Goal: Transaction & Acquisition: Purchase product/service

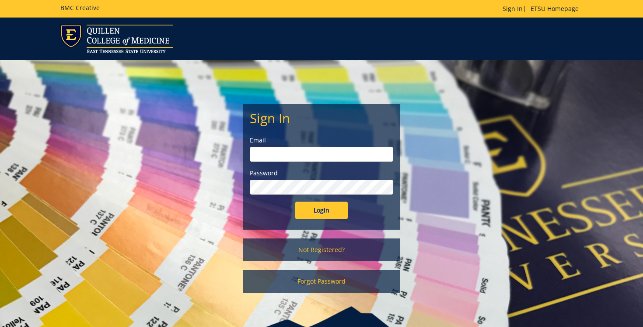
click at [298, 156] on input "email" at bounding box center [322, 154] width 144 height 15
type input "powellje2@etsu.edu"
click at [295, 201] on input "Login" at bounding box center [321, 210] width 53 height 18
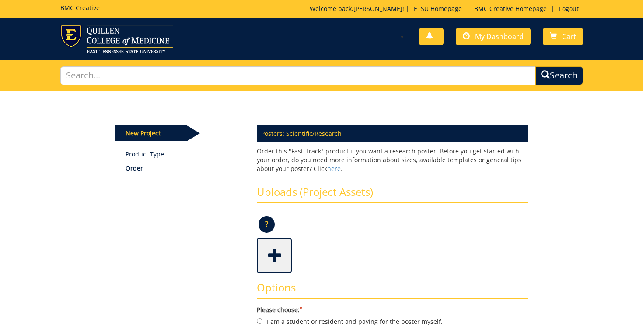
click at [330, 205] on div "Uploads (Project Assets) ? × Accepted File Types : design files - high resoluti…" at bounding box center [392, 229] width 271 height 87
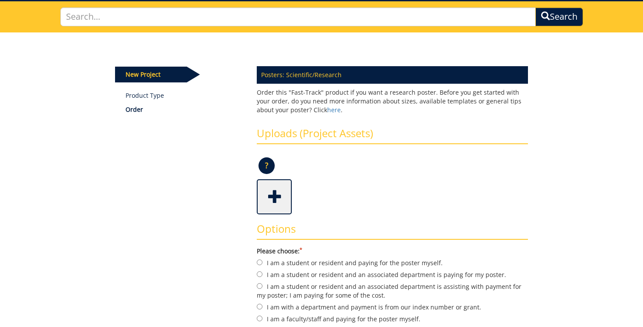
scroll to position [63, 0]
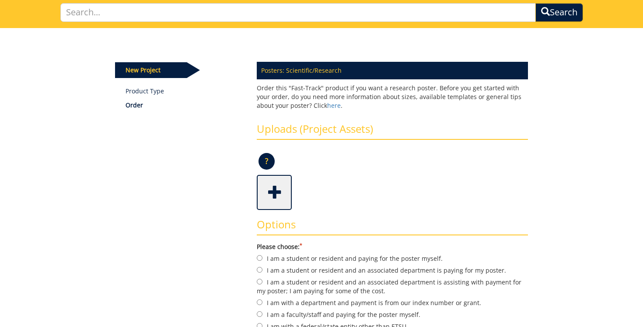
click at [152, 68] on p "New Project" at bounding box center [151, 70] width 72 height 16
click at [147, 88] on link "Product Type" at bounding box center [185, 91] width 119 height 9
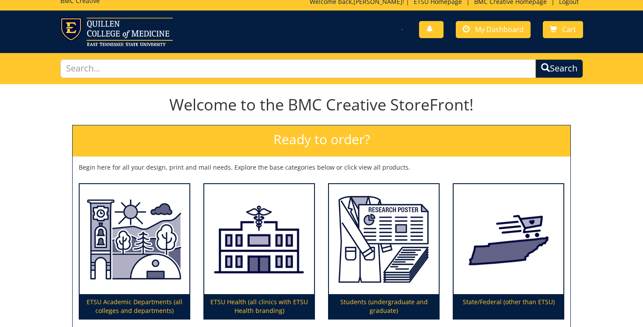
scroll to position [119, 0]
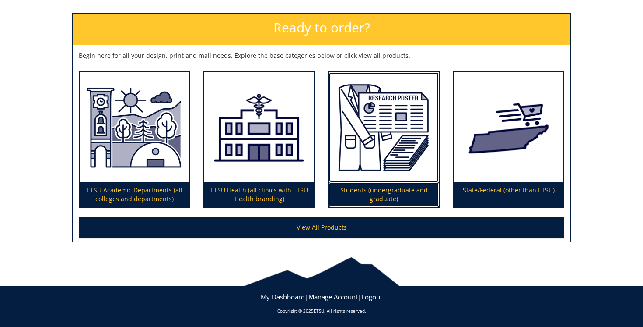
click at [391, 109] on img at bounding box center [384, 127] width 110 height 110
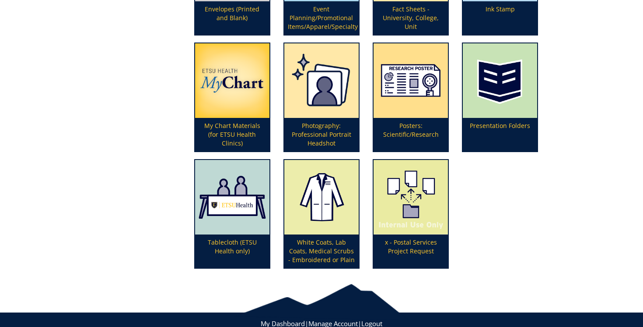
scroll to position [319, 0]
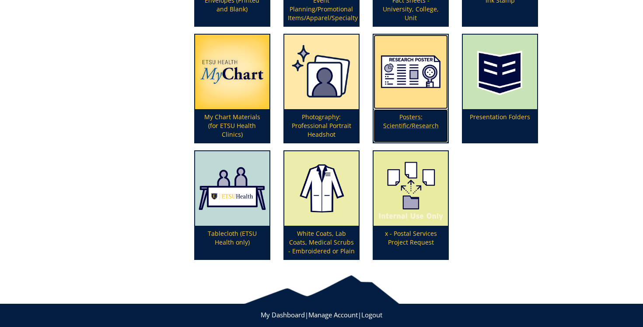
click at [422, 84] on img at bounding box center [411, 72] width 74 height 74
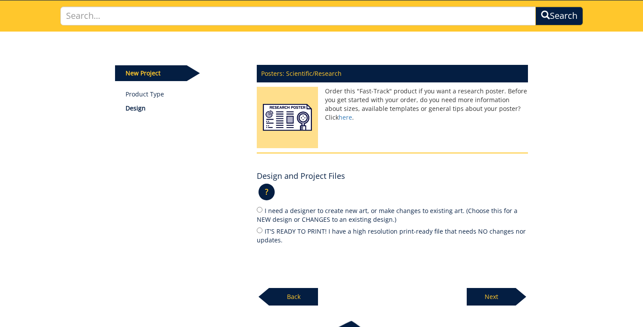
scroll to position [60, 0]
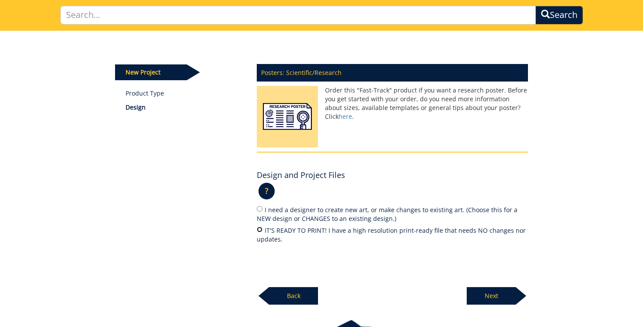
click at [259, 229] on input "IT'S READY TO PRINT! I have a high resolution print-ready file that needs NO ch…" at bounding box center [260, 229] width 6 height 6
radio input "true"
click at [515, 295] on p "Next" at bounding box center [491, 296] width 49 height 18
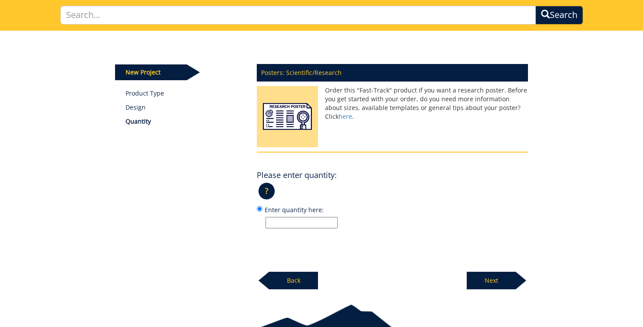
click at [315, 223] on input "Enter quantity here:" at bounding box center [302, 222] width 72 height 11
type input "1"
click at [486, 278] on p "Next" at bounding box center [491, 280] width 49 height 18
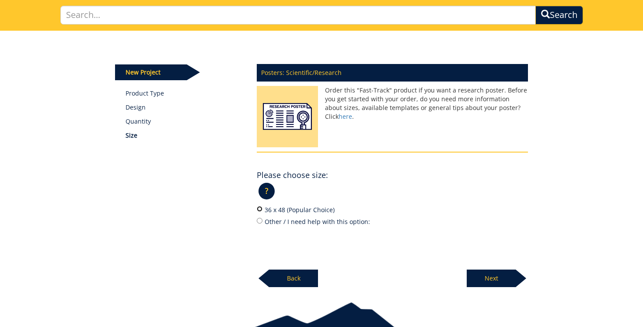
click at [260, 210] on input "36 x 48 (Popular Choice)" at bounding box center [260, 209] width 6 height 6
radio input "true"
click at [495, 282] on p "Next" at bounding box center [491, 278] width 49 height 18
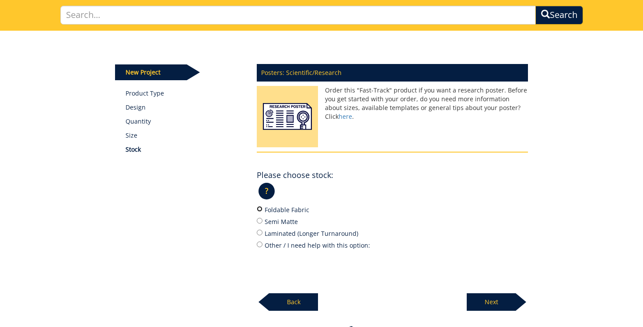
click at [259, 209] on input "Foldable Fabric" at bounding box center [260, 209] width 6 height 6
radio input "true"
click at [490, 300] on p "Next" at bounding box center [491, 302] width 49 height 18
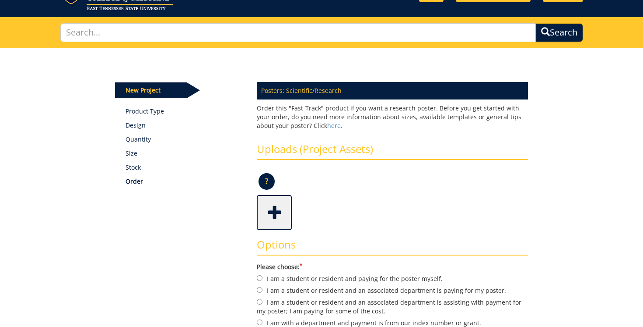
scroll to position [43, 0]
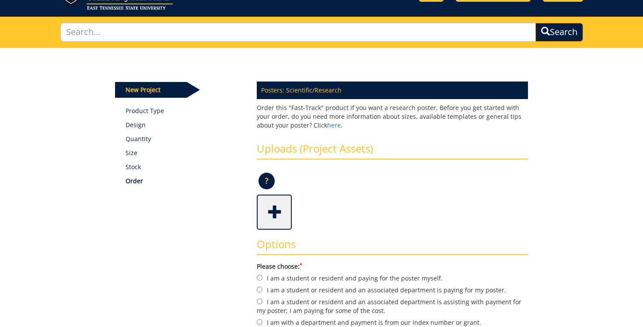
click at [278, 197] on span at bounding box center [275, 211] width 35 height 31
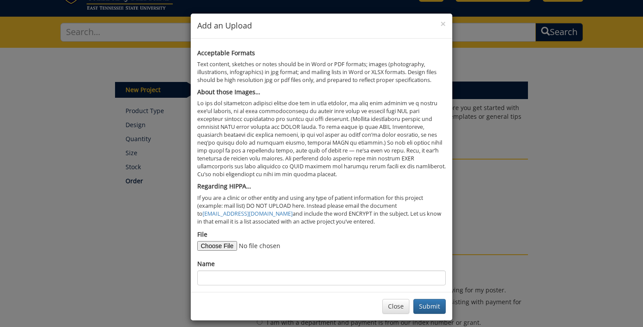
scroll to position [7, 0]
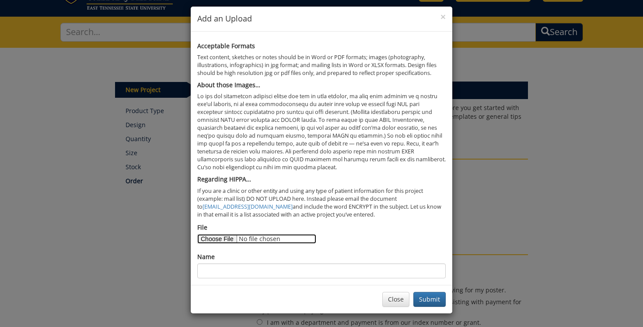
click at [226, 240] on input "File" at bounding box center [256, 239] width 119 height 10
type input "C:\fakepath\2025 Quillen Symposium PPT Draft.pdf"
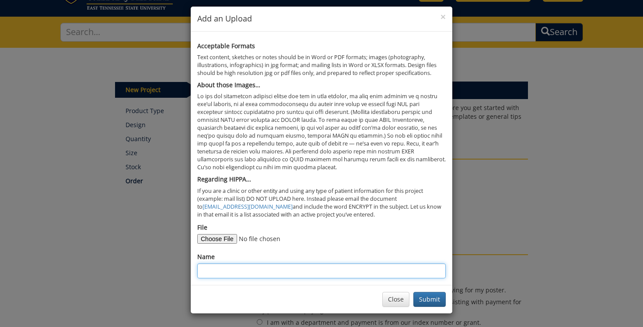
click at [310, 271] on input "Name" at bounding box center [321, 270] width 249 height 15
type input "2025 Quillen Summer Research Poster"
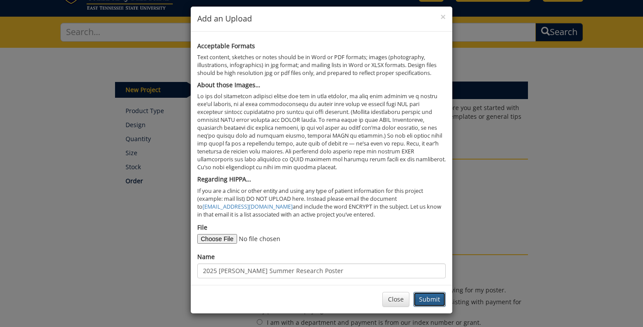
click at [430, 297] on button "Submit" at bounding box center [430, 299] width 32 height 15
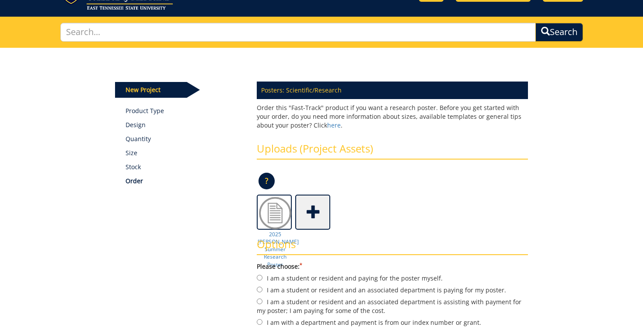
scroll to position [76, 0]
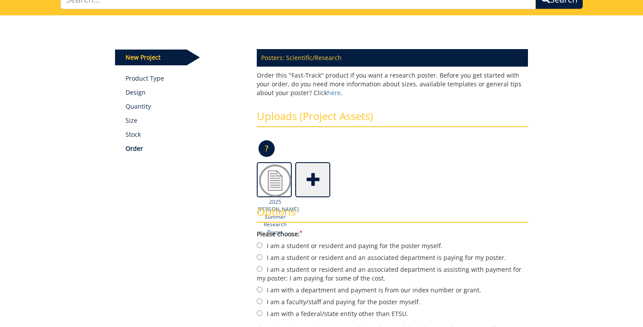
click at [265, 183] on img at bounding box center [275, 180] width 35 height 35
click at [273, 218] on h3 "Options" at bounding box center [392, 214] width 271 height 17
click at [274, 182] on img at bounding box center [275, 180] width 35 height 35
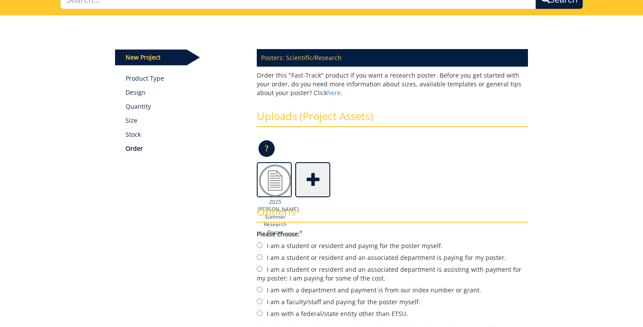
click at [275, 182] on img at bounding box center [275, 180] width 35 height 35
click at [277, 199] on div "Options Please choose: * I am a student or resident and paying for the poster m…" at bounding box center [392, 312] width 285 height 231
click at [276, 176] on img at bounding box center [275, 180] width 35 height 35
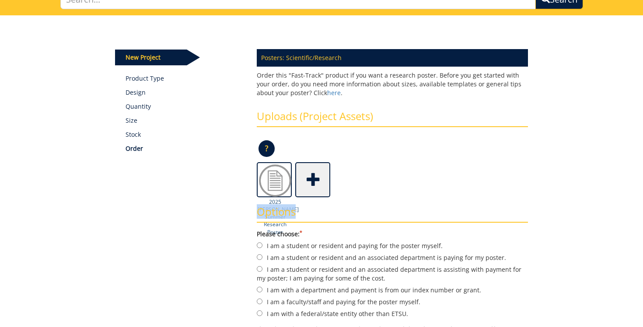
click at [276, 176] on img at bounding box center [275, 180] width 35 height 35
click at [215, 158] on div "Some kind of message here. New Project Product Type Design Quantity Size Stock …" at bounding box center [322, 256] width 427 height 482
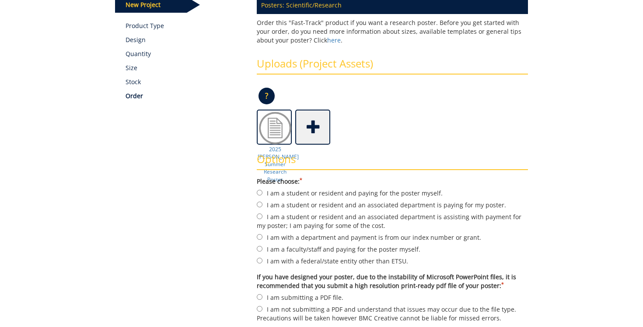
scroll to position [130, 0]
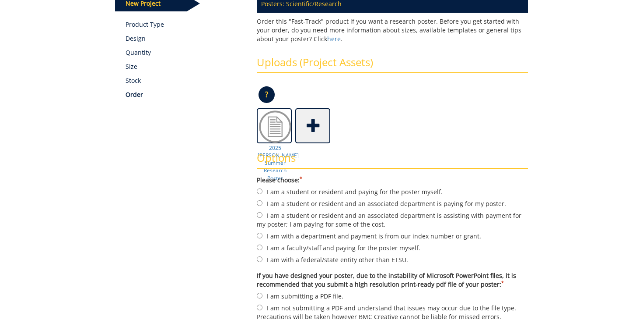
click at [263, 202] on label "I am a student or resident and an associated department is paying for my poster." at bounding box center [392, 203] width 271 height 10
click at [263, 202] on input "I am a student or resident and an associated department is paying for my poster." at bounding box center [260, 203] width 6 height 6
radio input "true"
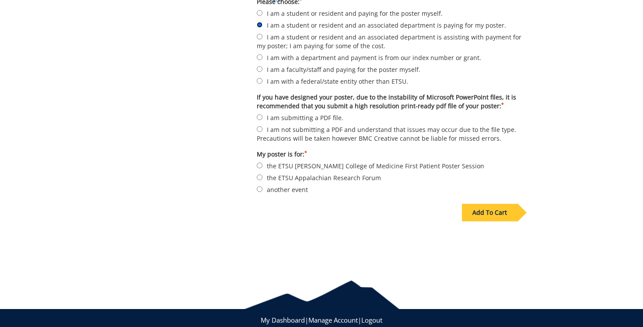
scroll to position [302, 0]
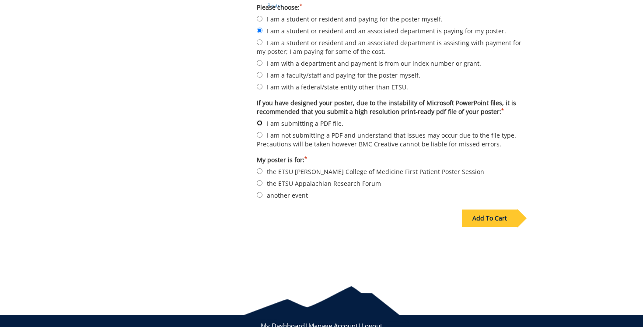
click at [259, 122] on input "I am submitting a PDF file." at bounding box center [260, 123] width 6 height 6
radio input "true"
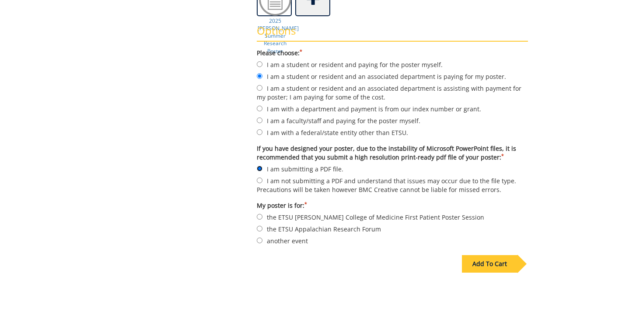
scroll to position [278, 0]
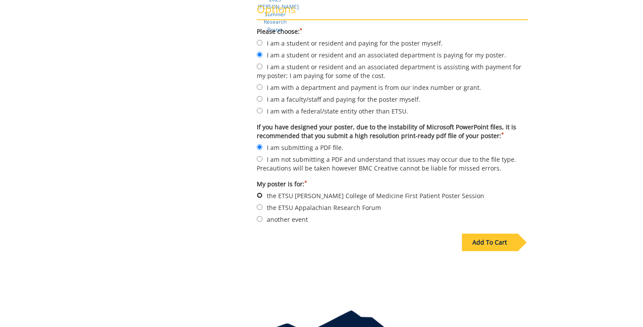
click at [259, 192] on input "the ETSU Quillen College of Medicine First Patient Poster Session" at bounding box center [260, 195] width 6 height 6
radio input "true"
click at [260, 216] on input "another event" at bounding box center [260, 219] width 6 height 6
radio input "true"
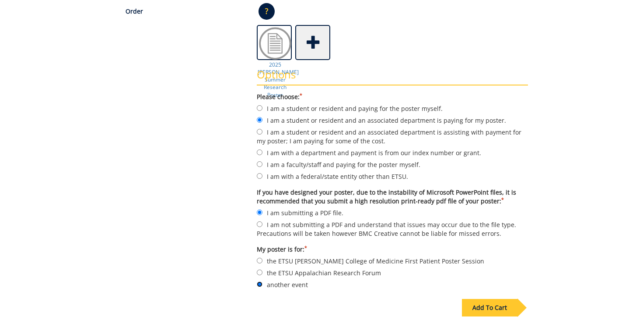
scroll to position [214, 0]
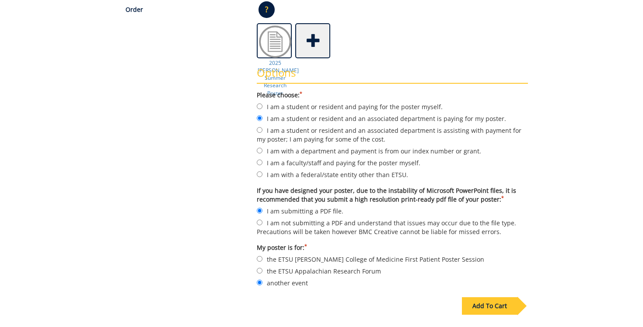
click at [488, 302] on div "Add To Cart" at bounding box center [490, 306] width 56 height 18
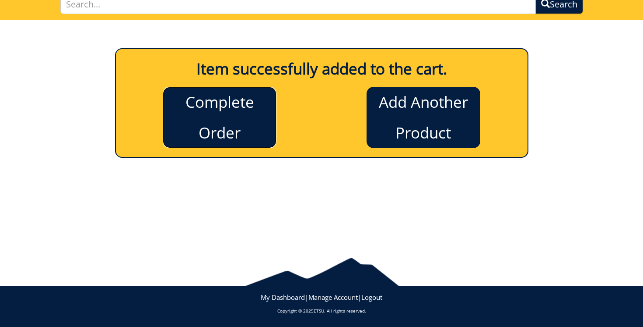
click at [244, 115] on link "Complete Order" at bounding box center [220, 117] width 114 height 61
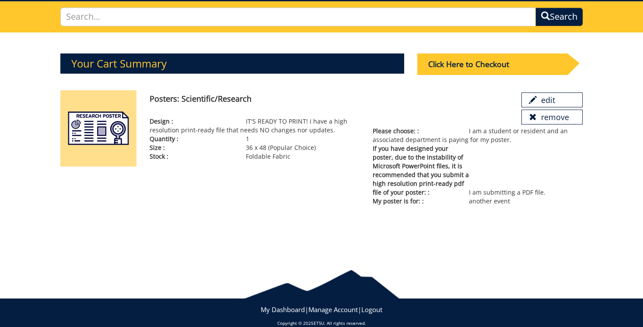
scroll to position [52, 0]
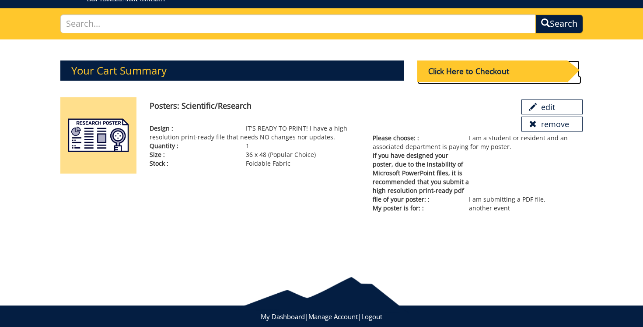
click at [486, 73] on div "Click Here to Checkout" at bounding box center [493, 70] width 150 height 21
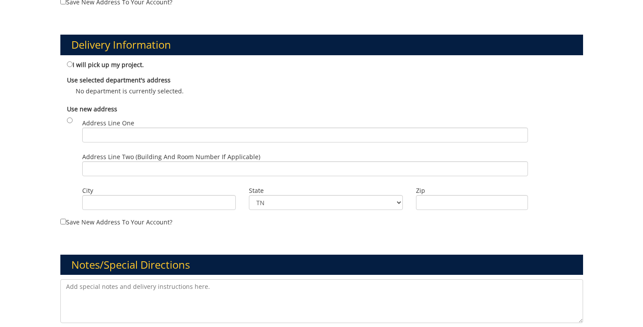
scroll to position [452, 0]
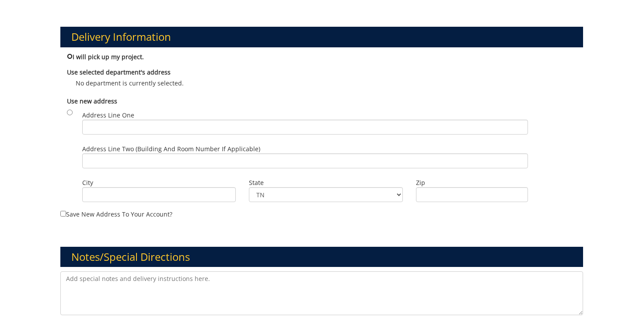
click at [69, 55] on input "I will pick up my project." at bounding box center [70, 56] width 6 height 6
radio input "true"
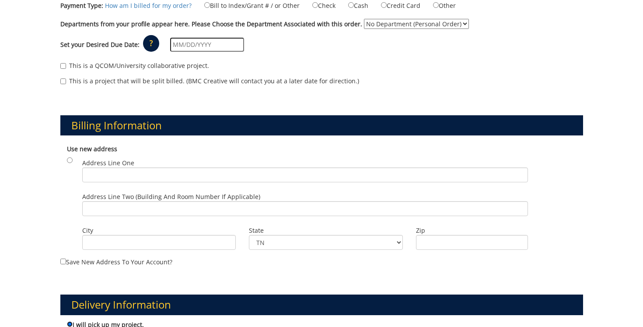
scroll to position [0, 0]
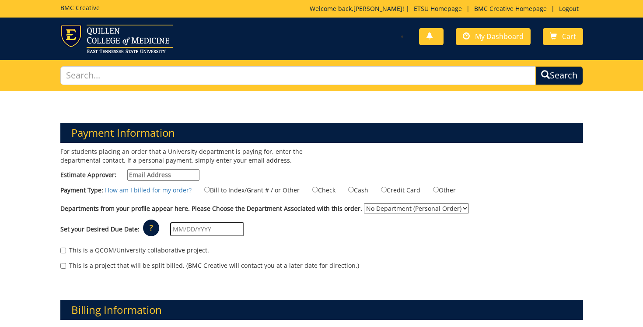
click at [166, 173] on input "Estimate Approver:" at bounding box center [163, 174] width 72 height 11
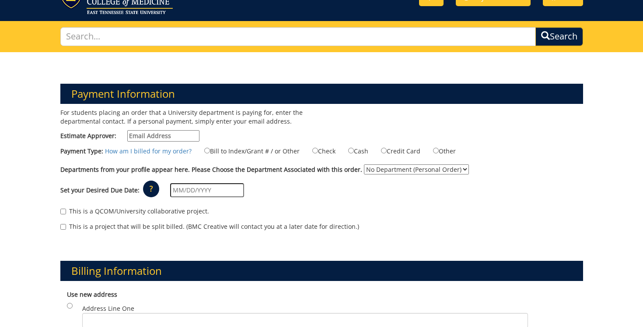
scroll to position [39, 0]
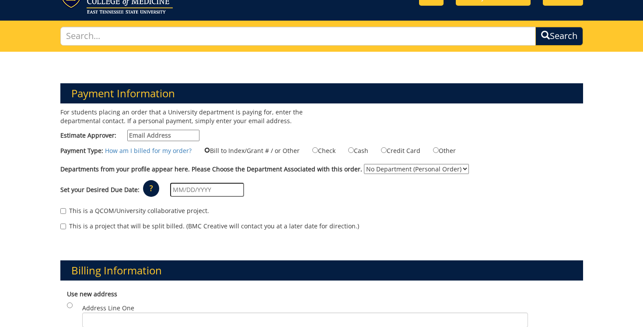
click at [204, 151] on input "Bill to Index/Grant # / or Other" at bounding box center [207, 150] width 6 height 6
radio input "true"
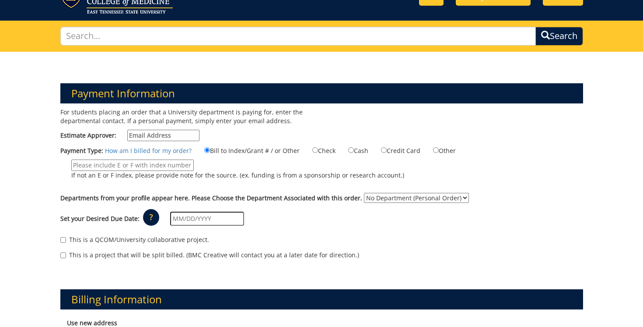
click at [161, 164] on input "If not an E or F index, please provide note for the source. (ex. funding is fro…" at bounding box center [132, 164] width 123 height 11
click at [164, 135] on input "Estimate Approver:" at bounding box center [163, 135] width 72 height 11
click at [157, 137] on input "Estimate Approver:" at bounding box center [163, 135] width 72 height 11
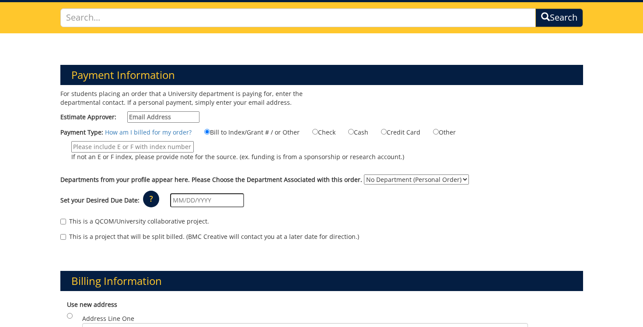
scroll to position [58, 0]
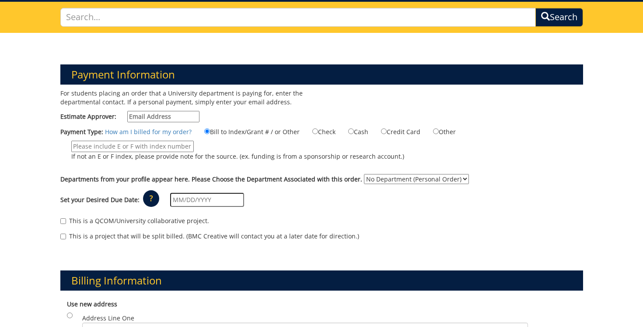
click at [374, 178] on select "No Department (Personal Order)" at bounding box center [416, 179] width 105 height 10
click at [394, 179] on select "No Department (Personal Order)" at bounding box center [416, 179] width 105 height 10
click at [153, 148] on input "If not an E or F index, please provide note for the source. (ex. funding is fro…" at bounding box center [132, 146] width 123 height 11
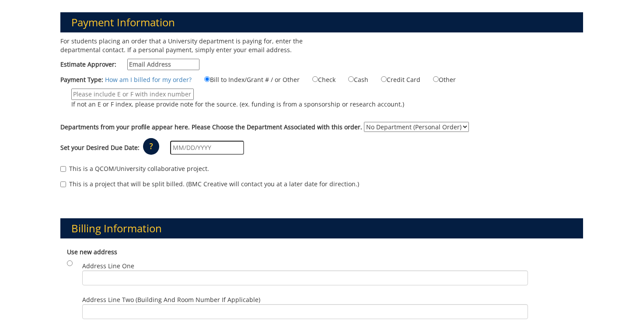
scroll to position [109, 0]
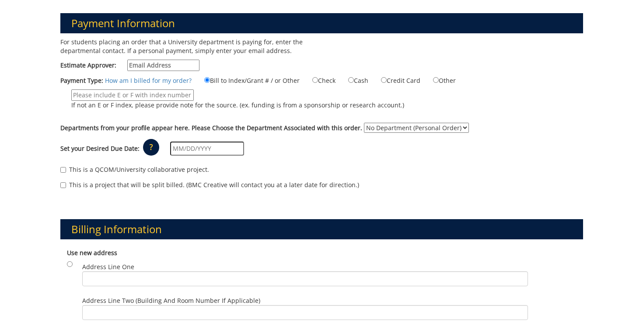
click at [377, 125] on select "No Department (Personal Order)" at bounding box center [416, 128] width 105 height 10
click at [152, 94] on input "If not an E or F index, please provide note for the source. (ex. funding is fro…" at bounding box center [132, 94] width 123 height 11
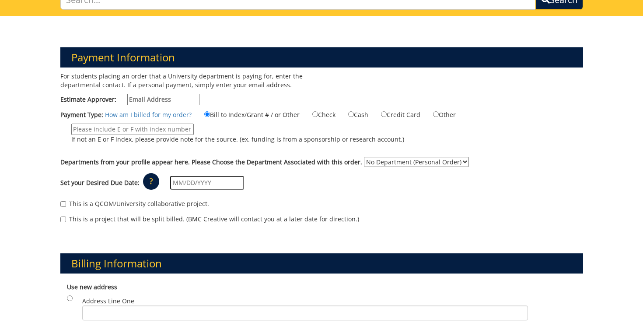
scroll to position [75, 0]
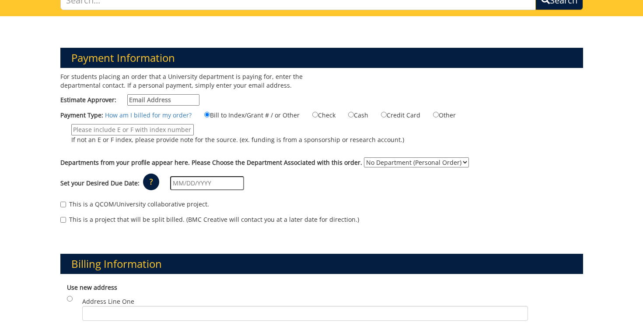
click at [177, 178] on input "text" at bounding box center [207, 183] width 74 height 14
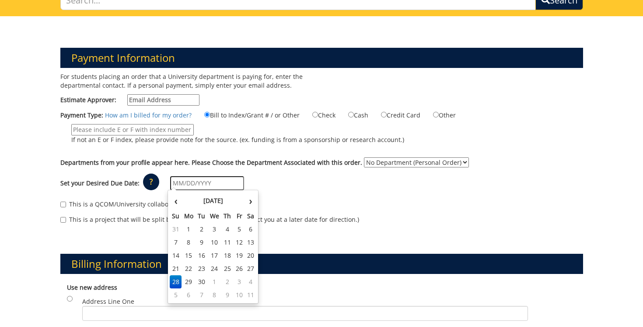
click at [307, 184] on div "Set your Desired Due Date: ? × How long will my project take to finish? : Pleas…" at bounding box center [322, 183] width 536 height 24
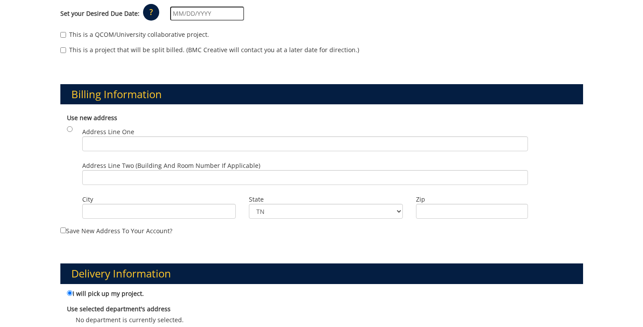
scroll to position [0, 0]
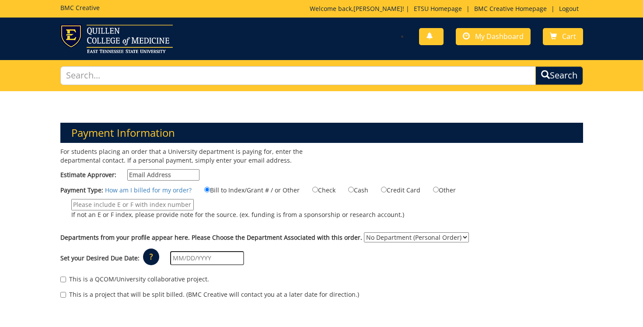
click at [179, 176] on input "Estimate Approver:" at bounding box center [163, 174] width 72 height 11
click at [148, 192] on link "How am I billed for my order?" at bounding box center [148, 190] width 87 height 8
click at [135, 206] on input "If not an E or F index, please provide note for the source. (ex. funding is fro…" at bounding box center [132, 204] width 123 height 11
paste input "10-00000-300300-760-{INSERT ACCOUNT}-300-999-999-999-999-99"
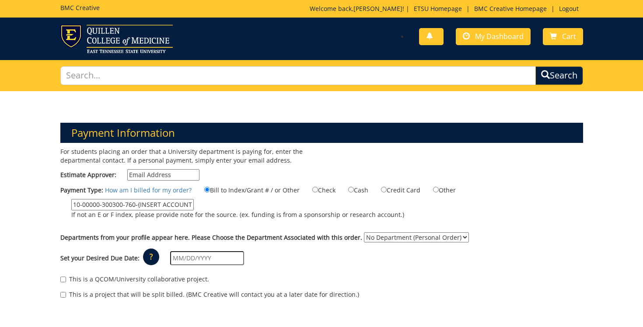
click at [257, 196] on div "Payment Type: How am I billed for my order? Bill to Index/Grant # / or Other Ch…" at bounding box center [322, 206] width 536 height 43
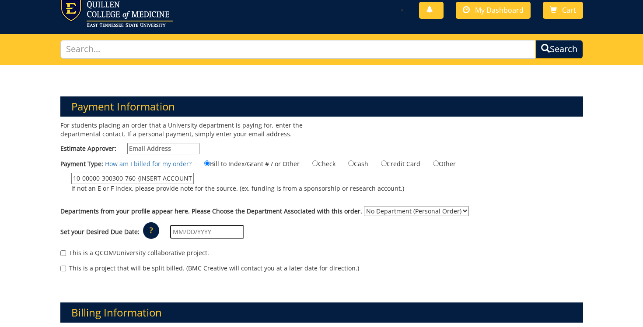
scroll to position [31, 0]
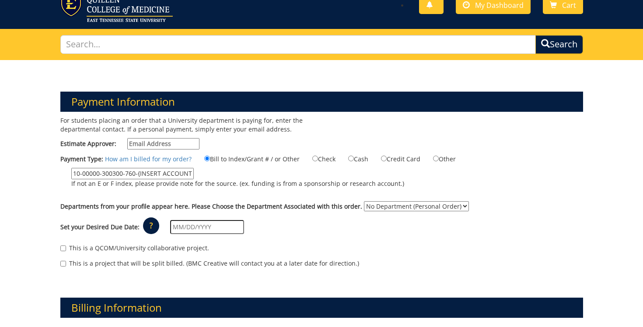
click at [252, 183] on p "If not an E or F index, please provide note for the source. (ex. funding is fro…" at bounding box center [237, 183] width 333 height 9
click at [194, 179] on input "10-00000-300300-760-{INSERT ACCOUNT}-300-999-999-999-999-99" at bounding box center [132, 173] width 123 height 11
drag, startPoint x: 77, startPoint y: 171, endPoint x: 237, endPoint y: 173, distance: 159.8
click at [237, 173] on label "10-00000-300300-760-{INSERT ACCOUNT}-300-999-999-999-999-99 If not an E or F in…" at bounding box center [232, 180] width 344 height 25
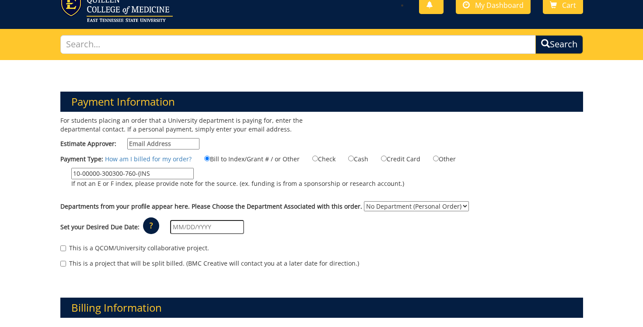
scroll to position [0, 0]
type input "1"
click at [130, 175] on input "If not an E or F index, please provide note for the source. (ex. funding is fro…" at bounding box center [132, 173] width 123 height 11
paste input "75700"
click at [93, 194] on div "Payment Type: How am I billed for my order? Bill to Index/Grant # / or Other Ch…" at bounding box center [322, 175] width 536 height 43
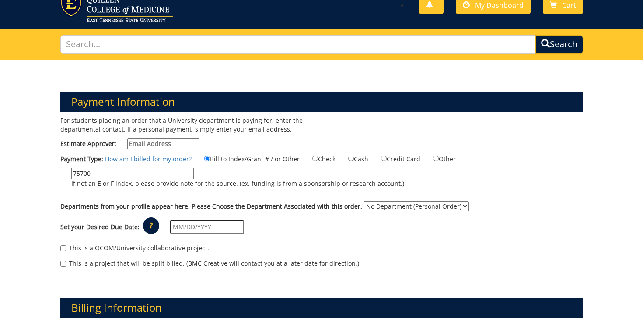
click at [366, 203] on select "No Department (Personal Order)" at bounding box center [416, 206] width 105 height 10
click at [364, 201] on select "No Department (Personal Order)" at bounding box center [416, 206] width 105 height 10
click at [72, 172] on input "75700" at bounding box center [132, 173] width 123 height 11
type input "E75700"
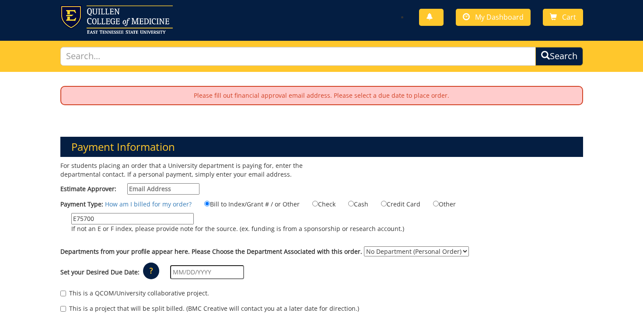
scroll to position [24, 0]
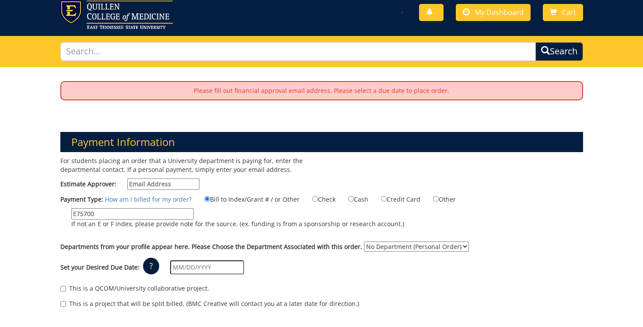
click at [161, 183] on input "Estimate Approver:" at bounding box center [163, 183] width 72 height 11
click at [141, 184] on input "trullH@mail.etsu.edu" at bounding box center [163, 183] width 72 height 11
click at [144, 183] on input "trullH@mail.etsu.edu" at bounding box center [163, 183] width 72 height 11
type input "[EMAIL_ADDRESS][DOMAIN_NAME]"
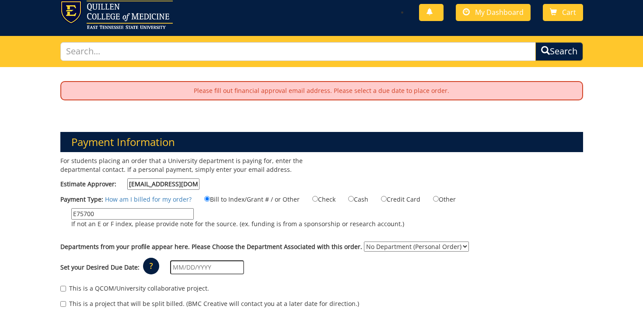
click at [233, 215] on label "E75700 If not an E or F index, please provide note for the source. (ex. funding…" at bounding box center [232, 220] width 344 height 25
click at [194, 215] on input "E75700" at bounding box center [132, 213] width 123 height 11
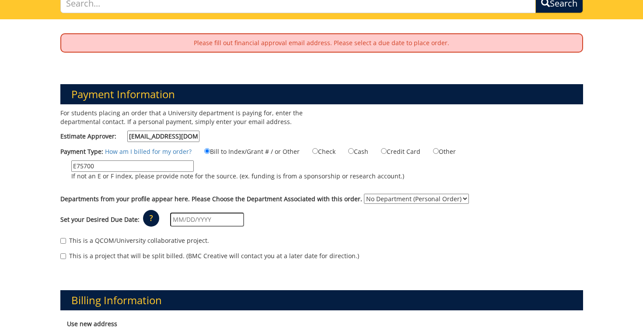
scroll to position [72, 0]
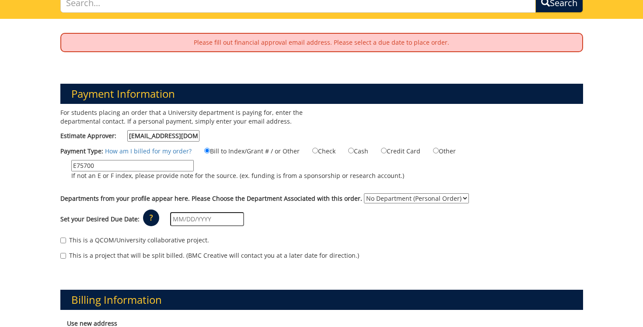
click at [128, 167] on input "E75700" at bounding box center [132, 165] width 123 height 11
click at [389, 197] on select "No Department (Personal Order)" at bounding box center [416, 198] width 105 height 10
click at [364, 193] on select "No Department (Personal Order)" at bounding box center [416, 198] width 105 height 10
click at [407, 176] on div "Payment Type: How am I billed for my order? Bill to Index/Grant # / or Other Ch…" at bounding box center [322, 167] width 536 height 43
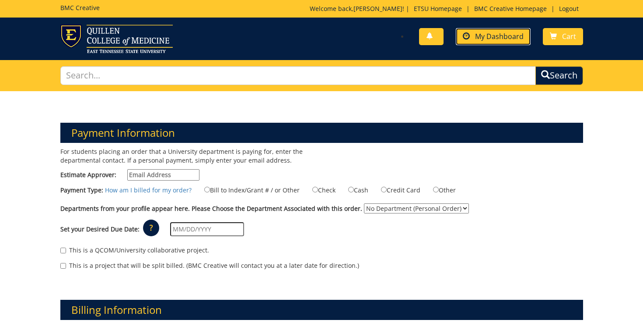
click at [485, 39] on span "My Dashboard" at bounding box center [499, 37] width 49 height 10
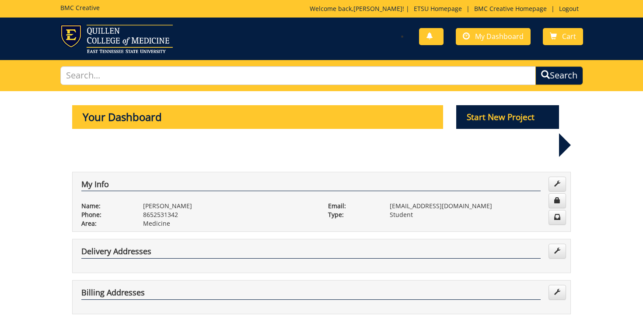
click at [177, 210] on p "8652531342" at bounding box center [229, 214] width 172 height 9
click at [87, 180] on h4 "My Info" at bounding box center [311, 185] width 460 height 11
click at [489, 119] on p "Start New Project" at bounding box center [508, 117] width 103 height 24
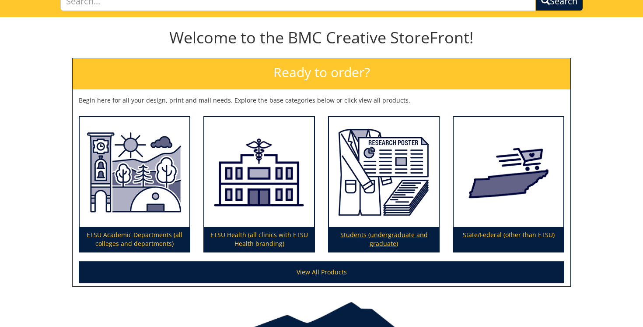
scroll to position [119, 0]
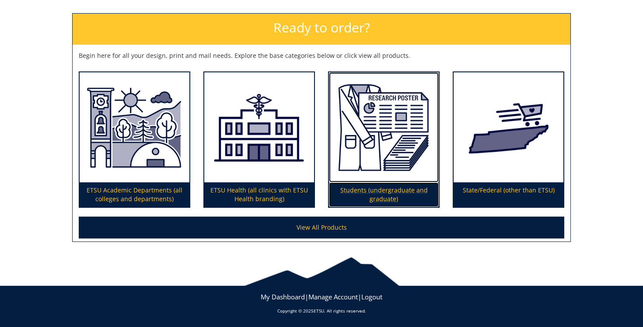
click at [381, 171] on img at bounding box center [384, 127] width 110 height 110
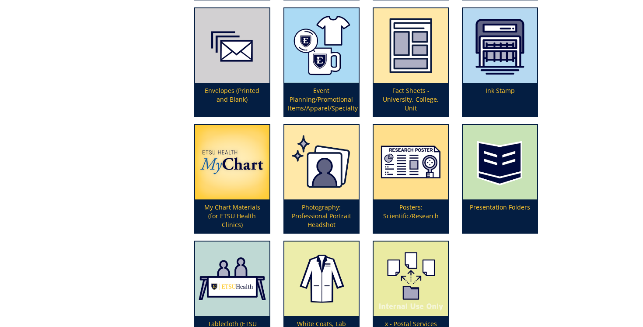
scroll to position [247, 0]
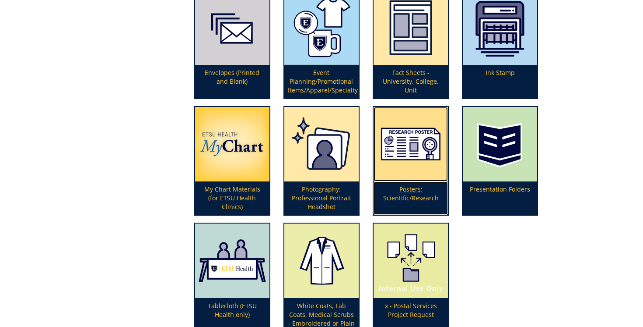
click at [425, 164] on img at bounding box center [411, 144] width 74 height 74
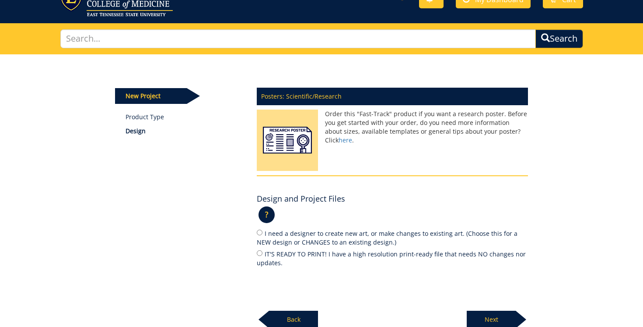
scroll to position [37, 0]
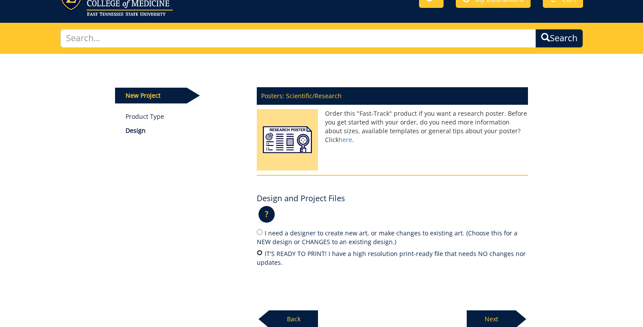
click at [259, 253] on input "IT'S READY TO PRINT! I have a high resolution print-ready file that needs NO ch…" at bounding box center [260, 253] width 6 height 6
radio input "true"
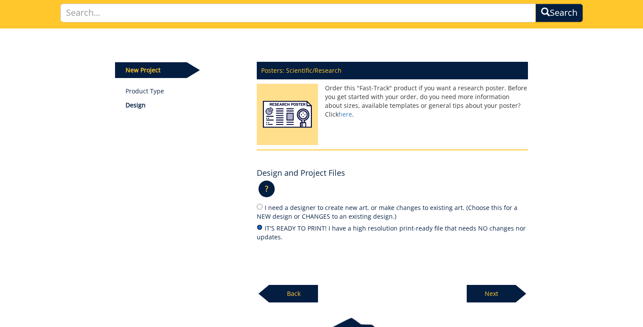
scroll to position [64, 0]
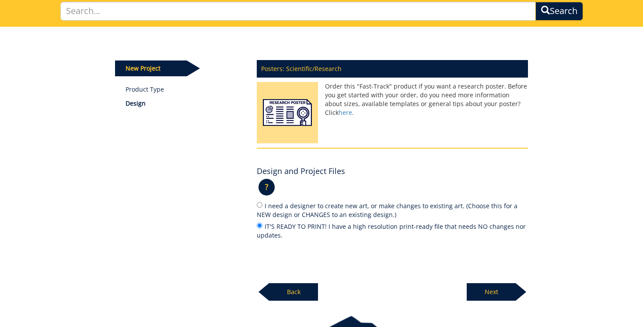
click at [483, 291] on p "Next" at bounding box center [491, 292] width 49 height 18
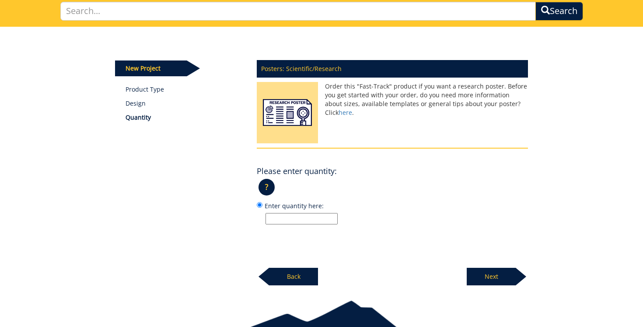
click at [297, 216] on input "Enter quantity here:" at bounding box center [302, 218] width 72 height 11
click at [295, 98] on img at bounding box center [287, 115] width 61 height 66
click at [282, 216] on input "Enter quantity here:" at bounding box center [302, 218] width 72 height 11
type input "1"
click at [490, 278] on p "Next" at bounding box center [491, 276] width 49 height 18
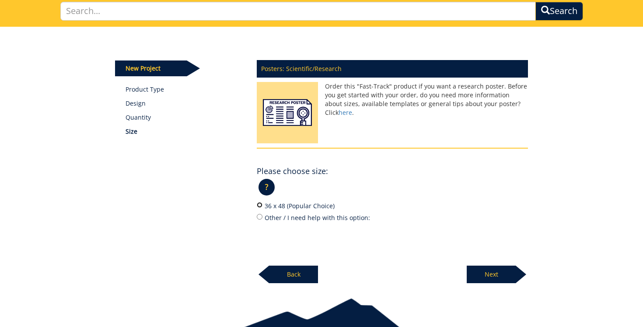
click at [260, 205] on input "36 x 48 (Popular Choice)" at bounding box center [260, 205] width 6 height 6
radio input "true"
click at [499, 277] on p "Next" at bounding box center [491, 274] width 49 height 18
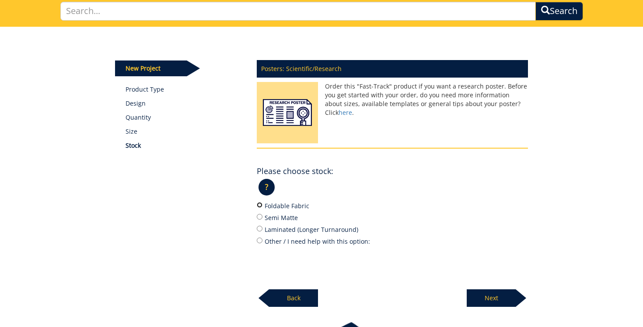
click at [259, 207] on input "Foldable Fabric" at bounding box center [260, 205] width 6 height 6
radio input "true"
click at [488, 301] on p "Next" at bounding box center [491, 298] width 49 height 18
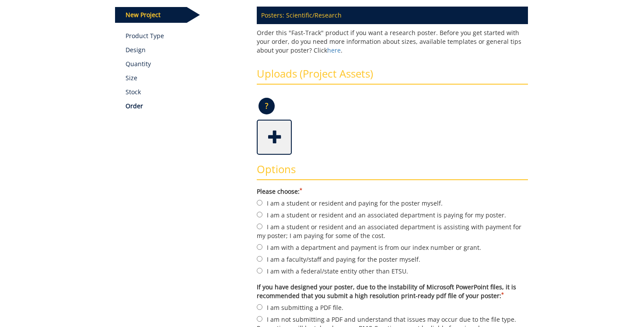
scroll to position [119, 0]
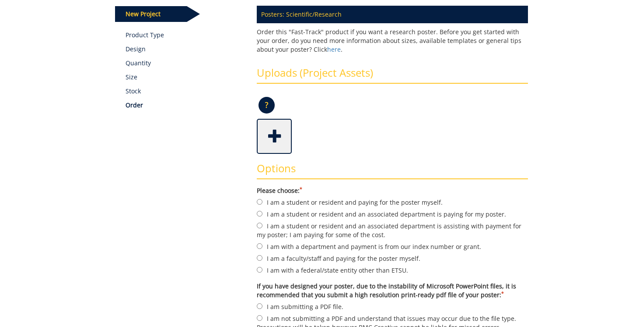
click at [257, 212] on div "Options Please choose: * I am a student or resident and paying for the poster m…" at bounding box center [392, 269] width 285 height 231
click at [260, 212] on input "I am a student or resident and an associated department is paying for my poster." at bounding box center [260, 214] width 6 height 6
radio input "true"
click at [215, 224] on div "Some kind of message here. New Project Product Type Design Quantity Size Stock …" at bounding box center [322, 213] width 427 height 482
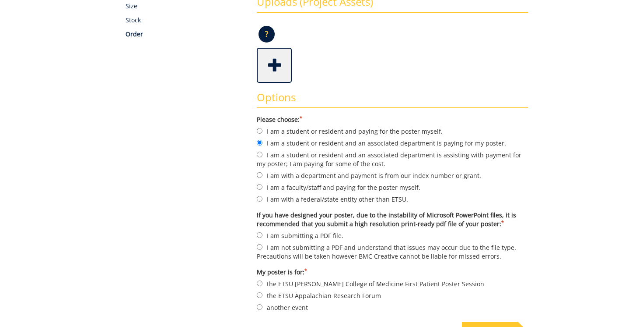
scroll to position [190, 0]
click at [260, 233] on input "I am submitting a PDF file." at bounding box center [260, 235] width 6 height 6
radio input "true"
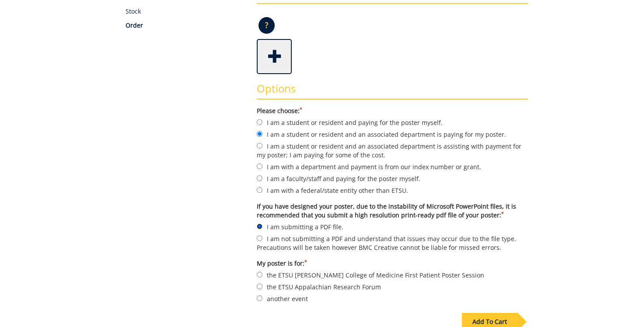
scroll to position [202, 0]
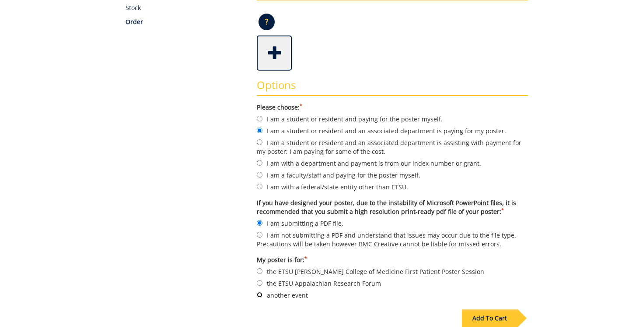
click at [260, 292] on input "another event" at bounding box center [260, 295] width 6 height 6
radio input "true"
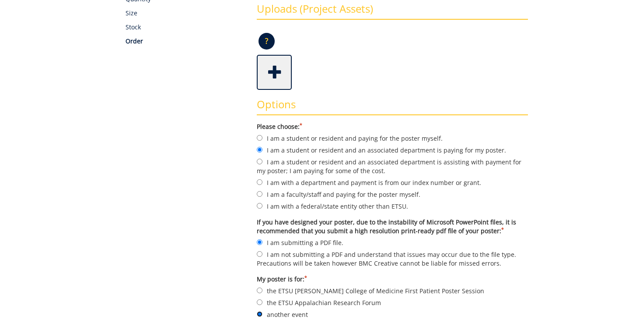
scroll to position [172, 0]
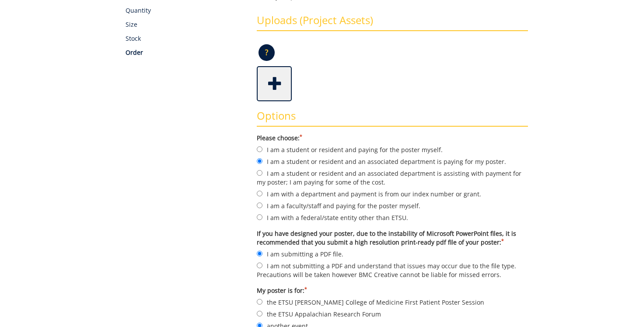
click at [275, 88] on span at bounding box center [275, 82] width 35 height 31
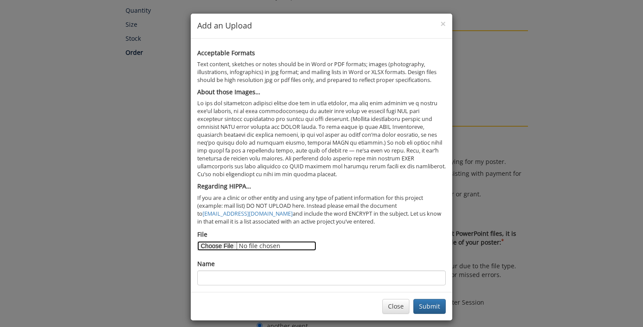
click at [228, 246] on input "File" at bounding box center [256, 246] width 119 height 10
type input "C:\fakepath\2025 Quillen Symposium PPT Draft.pdf"
click at [430, 301] on button "Submit" at bounding box center [430, 306] width 32 height 15
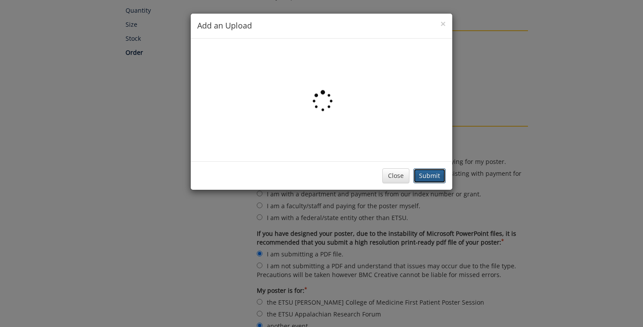
click at [425, 173] on button "Submit" at bounding box center [430, 175] width 32 height 15
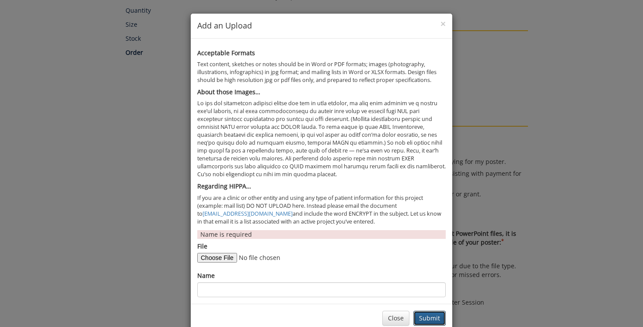
scroll to position [19, 0]
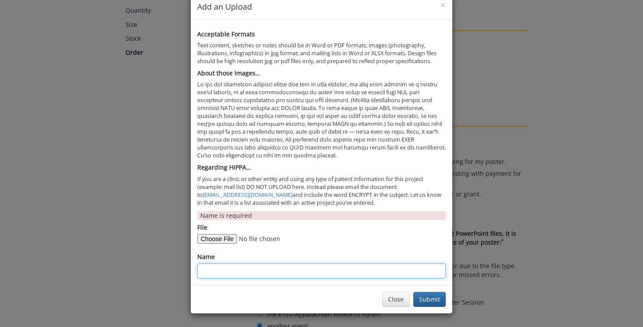
click at [243, 269] on input "Name" at bounding box center [321, 270] width 249 height 15
type input "2025 Quillen Summer Research Poster"
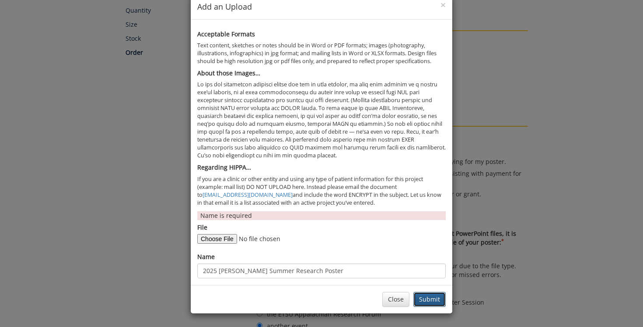
click at [436, 297] on button "Submit" at bounding box center [430, 299] width 32 height 15
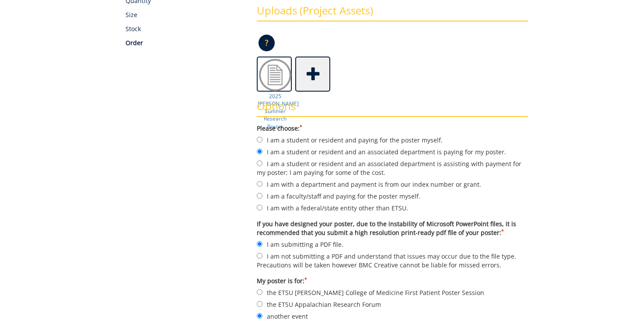
scroll to position [179, 0]
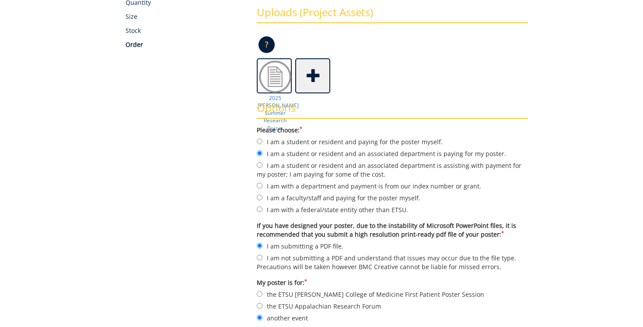
click at [180, 166] on div "Some kind of message here. New Project Product Type Design Quantity Size Stock …" at bounding box center [322, 153] width 427 height 482
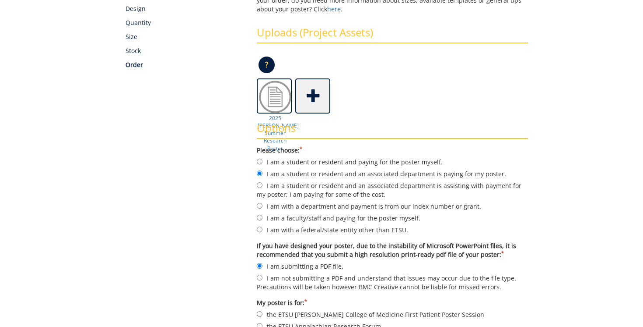
scroll to position [328, 0]
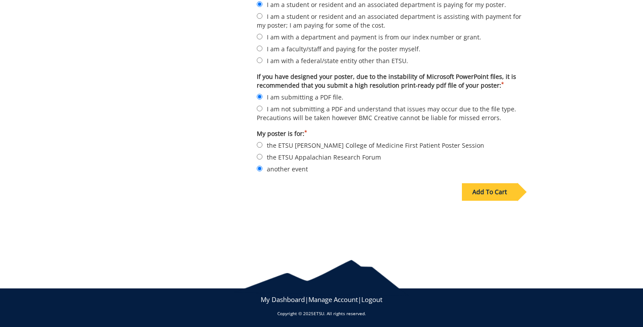
click at [498, 186] on div "Add To Cart" at bounding box center [490, 192] width 56 height 18
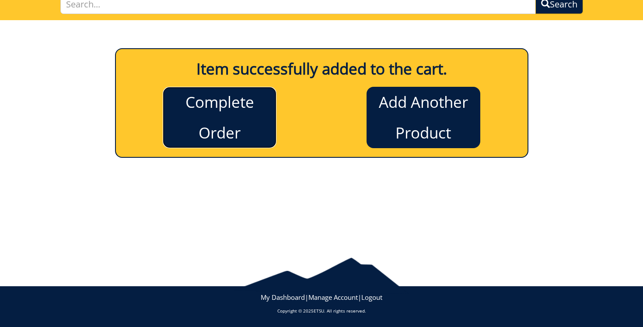
click at [217, 120] on link "Complete Order" at bounding box center [220, 117] width 114 height 61
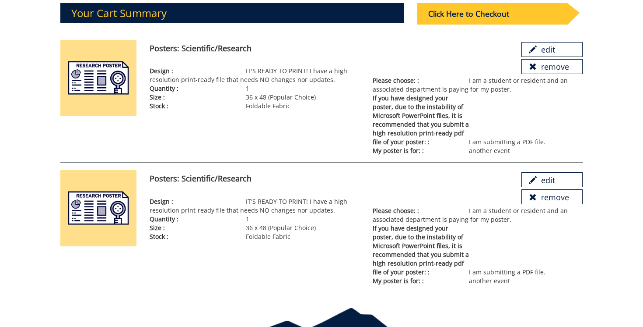
scroll to position [105, 0]
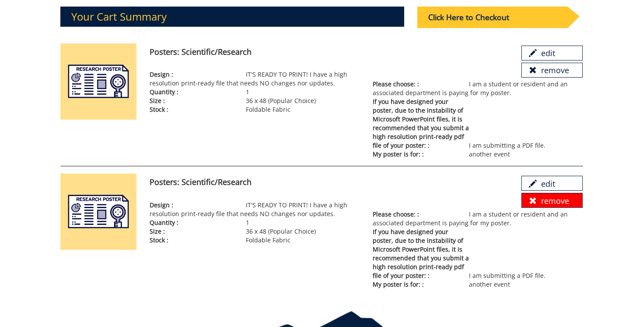
click at [534, 204] on span at bounding box center [533, 201] width 8 height 8
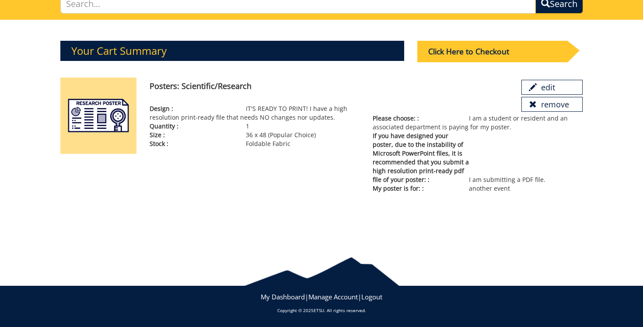
scroll to position [71, 0]
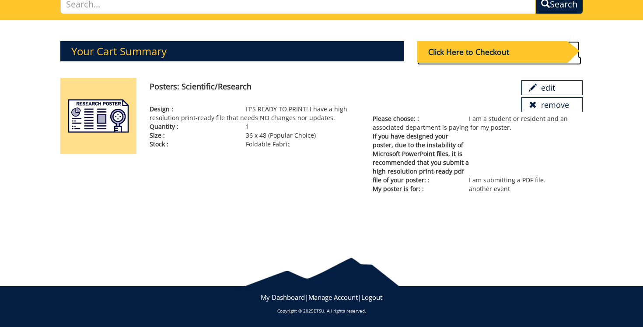
click at [478, 49] on div "Click Here to Checkout" at bounding box center [493, 51] width 150 height 21
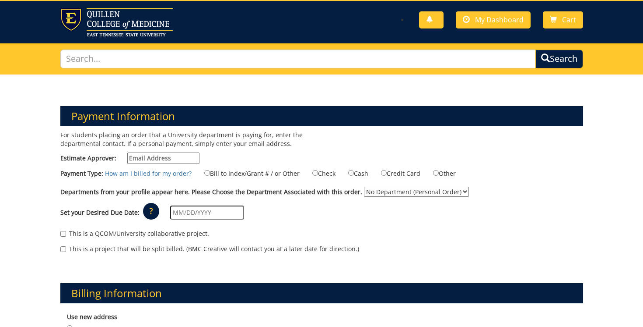
scroll to position [20, 0]
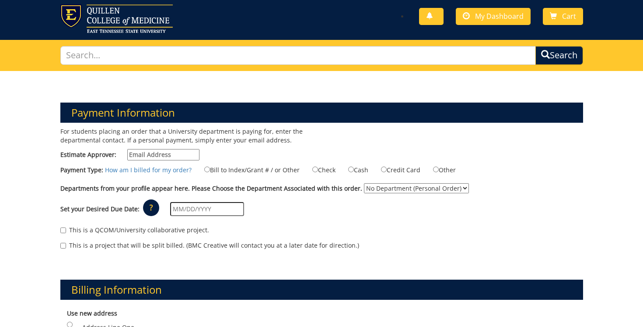
click at [165, 150] on input "Estimate Approver:" at bounding box center [163, 154] width 72 height 11
type input "[EMAIL_ADDRESS][DOMAIN_NAME]"
click at [204, 171] on input "Bill to Index/Grant # / or Other" at bounding box center [207, 169] width 6 height 6
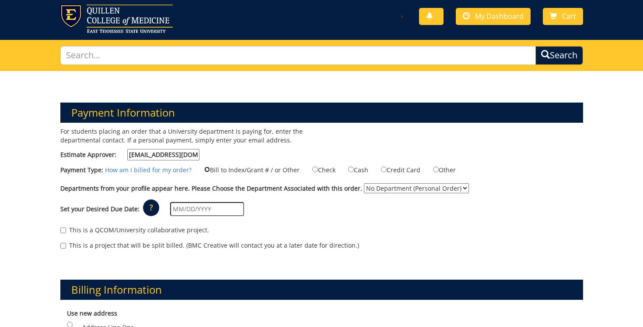
radio input "true"
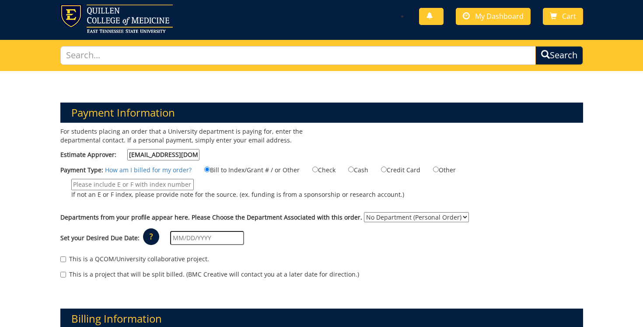
click at [152, 185] on input "If not an E or F index, please provide note for the source. (ex. funding is fro…" at bounding box center [132, 184] width 123 height 11
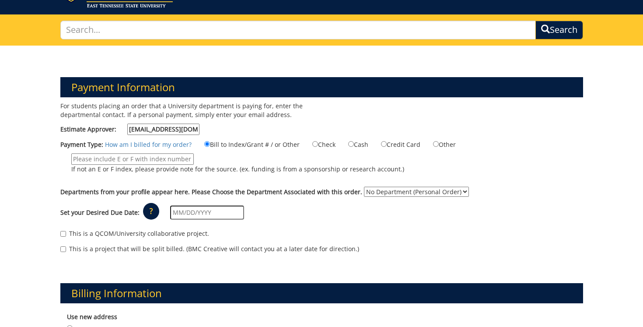
scroll to position [47, 0]
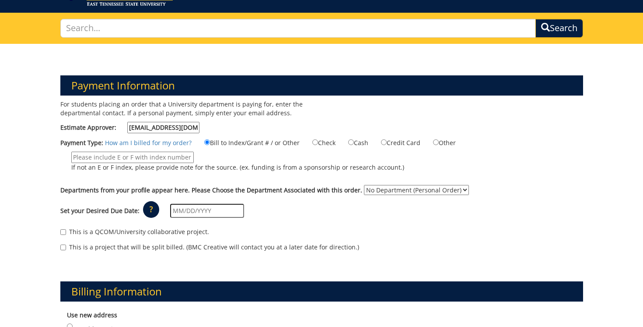
click at [403, 187] on select "No Department (Personal Order)" at bounding box center [416, 190] width 105 height 10
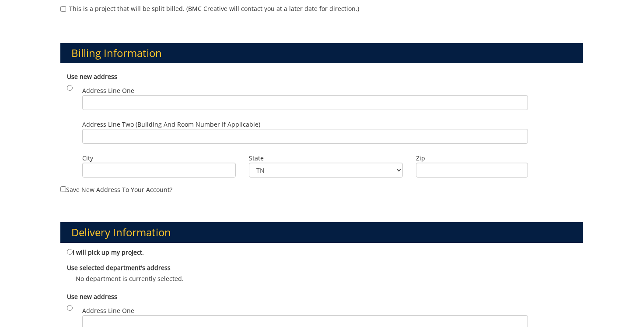
scroll to position [288, 0]
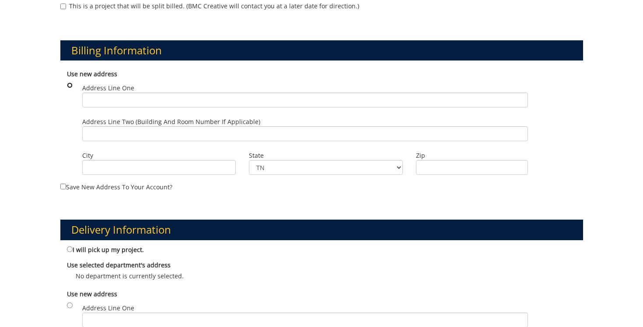
click at [67, 84] on input "radio" at bounding box center [70, 85] width 6 height 6
radio input "true"
click at [70, 85] on input "radio" at bounding box center [70, 85] width 6 height 6
click at [67, 85] on input "radio" at bounding box center [70, 85] width 6 height 6
click at [62, 187] on input "Save new address to your account?" at bounding box center [63, 186] width 6 height 6
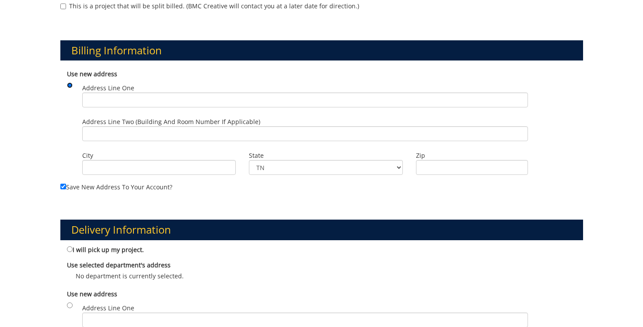
click at [70, 83] on input "radio" at bounding box center [70, 85] width 6 height 6
click at [63, 186] on input "Save new address to your account?" at bounding box center [63, 186] width 6 height 6
checkbox input "false"
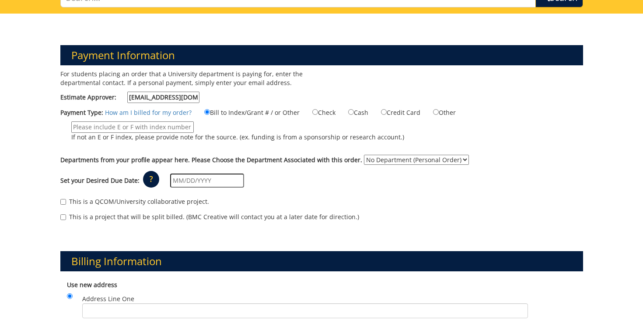
scroll to position [75, 0]
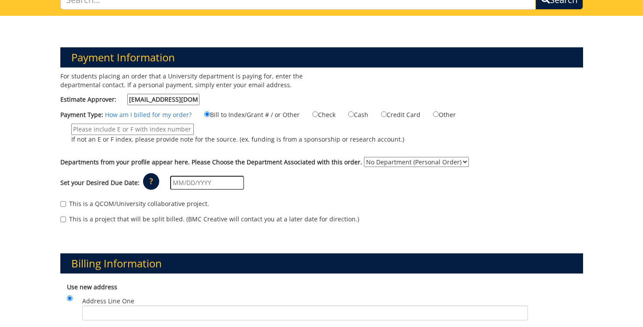
click at [141, 130] on input "If not an E or F index, please provide note for the source. (ex. funding is fro…" at bounding box center [132, 128] width 123 height 11
click at [155, 134] on input "If not an E or F index, please provide note for the source. (ex. funding is fro…" at bounding box center [132, 128] width 123 height 11
click at [155, 132] on input "If not an E or F index, please provide note for the source. (ex. funding is fro…" at bounding box center [132, 128] width 123 height 11
paste input "10-00000-300300-760-{INSERT ACCOUNT}-300-999-999-999-999-99"
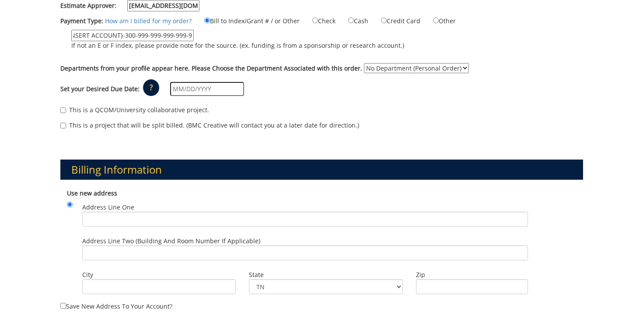
scroll to position [198, 0]
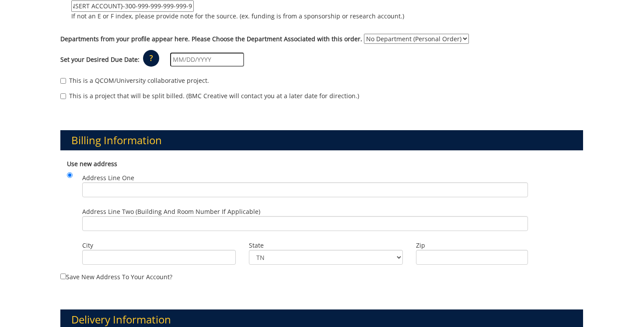
type input "10-00000-300300-760-{INSERT ACCOUNT}-300-999-999-999-999-99"
click at [147, 54] on p "?" at bounding box center [151, 58] width 16 height 17
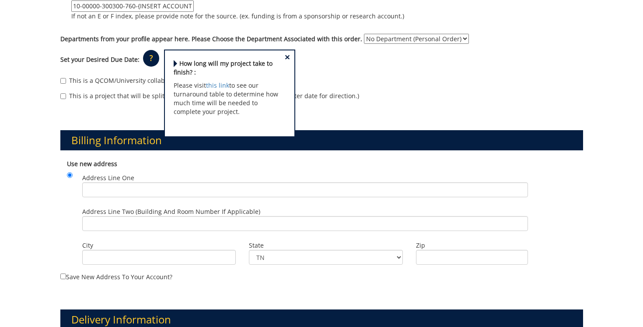
click at [286, 56] on span "×" at bounding box center [287, 57] width 5 height 9
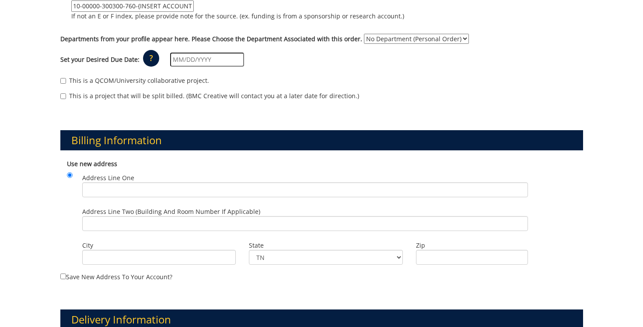
click at [207, 56] on input "text" at bounding box center [207, 60] width 74 height 14
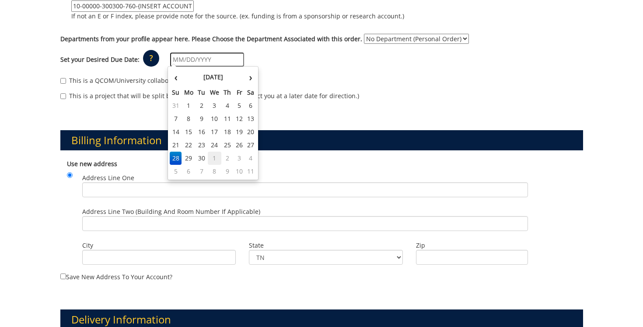
click at [215, 159] on td "1" at bounding box center [215, 157] width 14 height 13
type input "[DATE]"
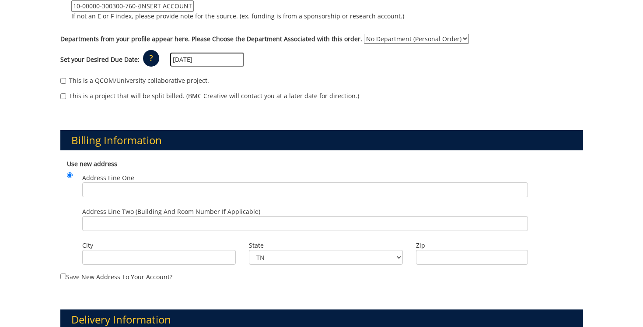
click at [221, 56] on input "[DATE]" at bounding box center [207, 60] width 74 height 14
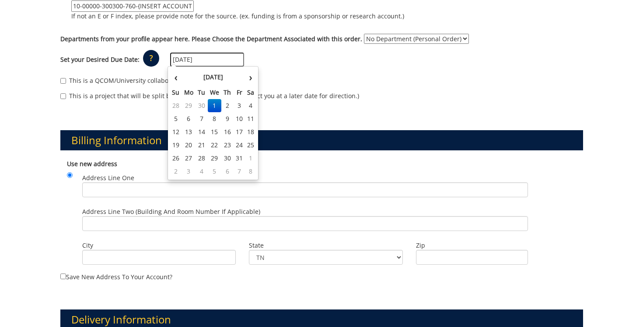
click at [312, 62] on div "Set your Desired Due Date: ? × How long will my project take to finish? : Pleas…" at bounding box center [322, 60] width 536 height 24
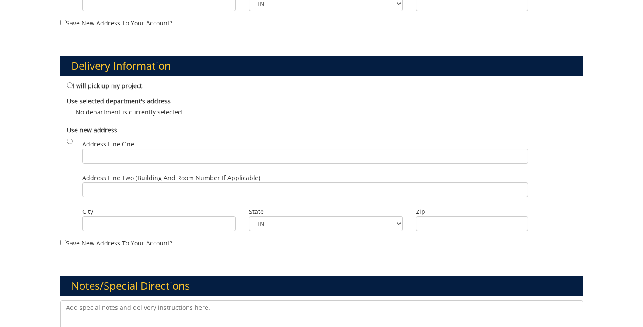
scroll to position [462, 0]
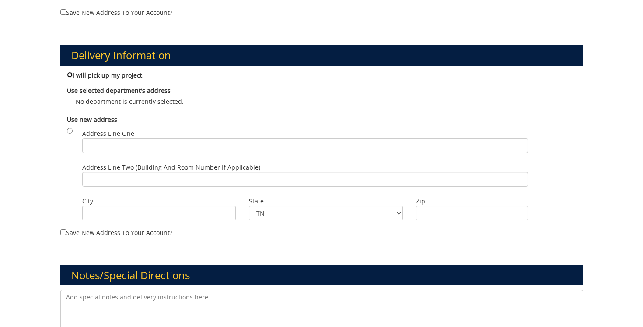
click at [70, 76] on input "I will pick up my project." at bounding box center [70, 75] width 6 height 6
radio input "true"
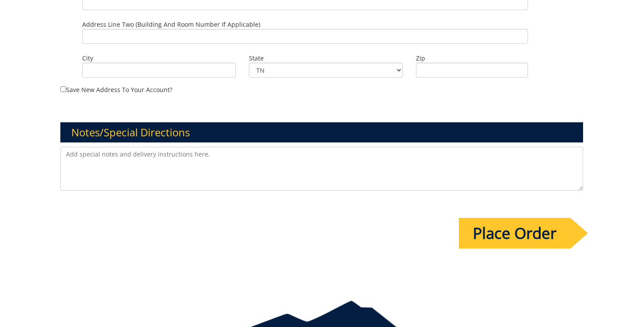
scroll to position [647, 0]
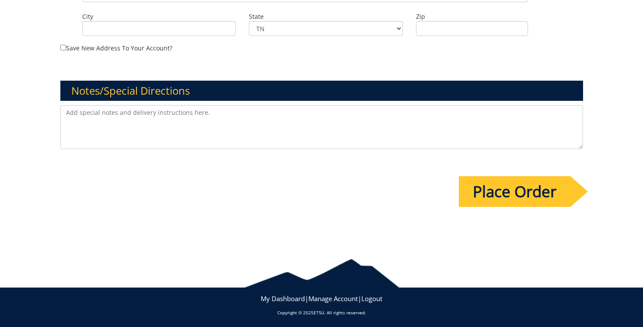
click at [489, 188] on input "Place Order" at bounding box center [515, 191] width 112 height 31
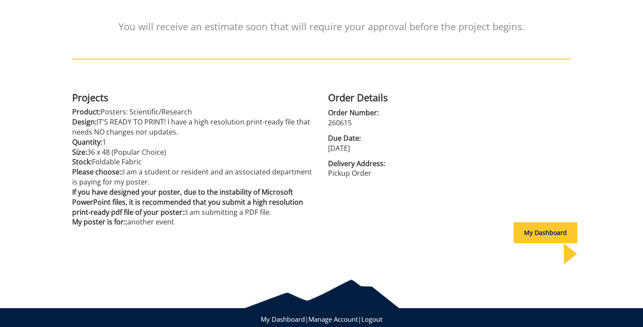
scroll to position [148, 0]
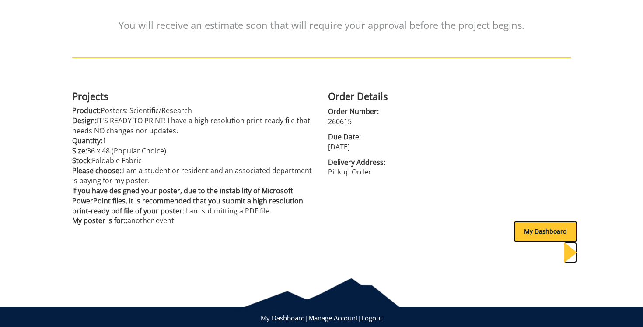
click at [518, 227] on div "My Dashboard" at bounding box center [546, 231] width 64 height 21
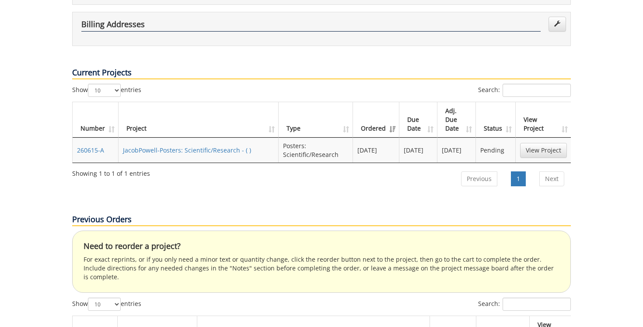
scroll to position [266, 0]
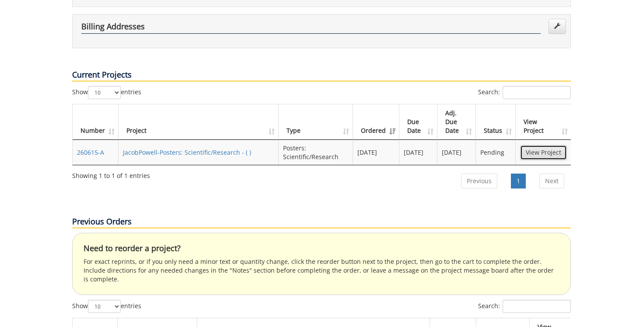
click at [556, 145] on link "View Project" at bounding box center [543, 152] width 47 height 15
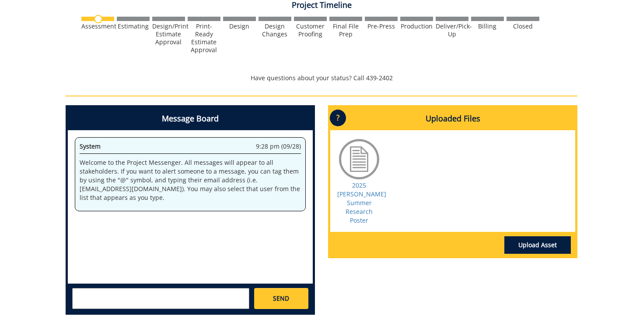
scroll to position [310, 0]
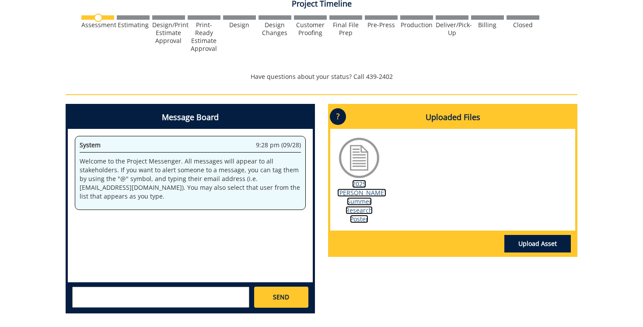
click at [352, 200] on link "2025 [PERSON_NAME] Summer Research Poster" at bounding box center [361, 200] width 49 height 43
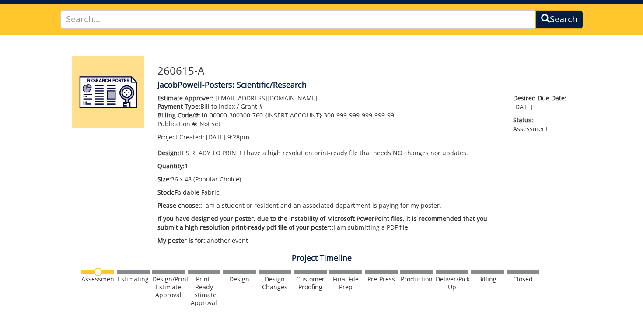
scroll to position [0, 0]
